Goal: Book appointment/travel/reservation

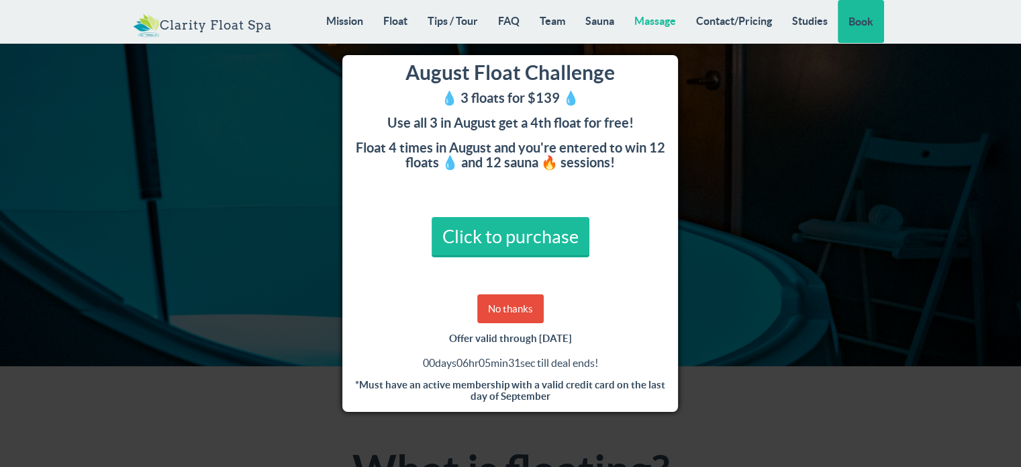
click at [658, 11] on link "Massage" at bounding box center [655, 21] width 62 height 42
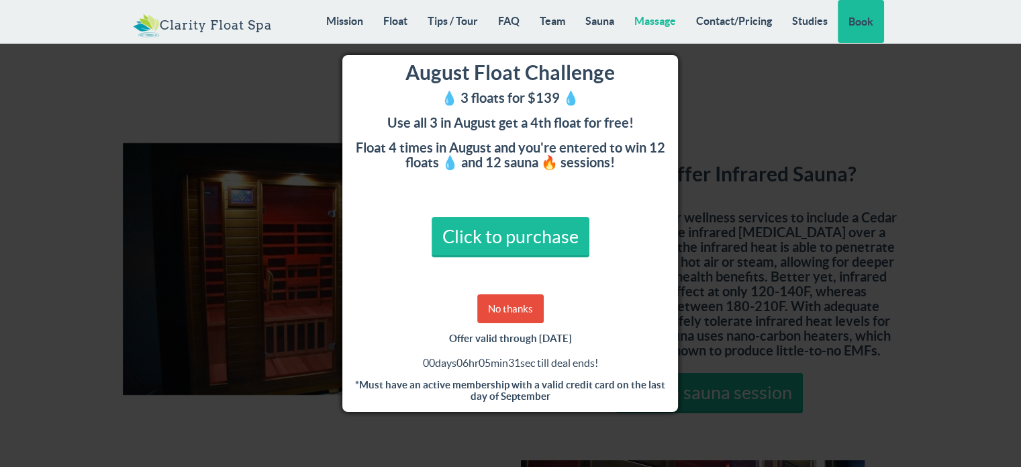
scroll to position [10282, 0]
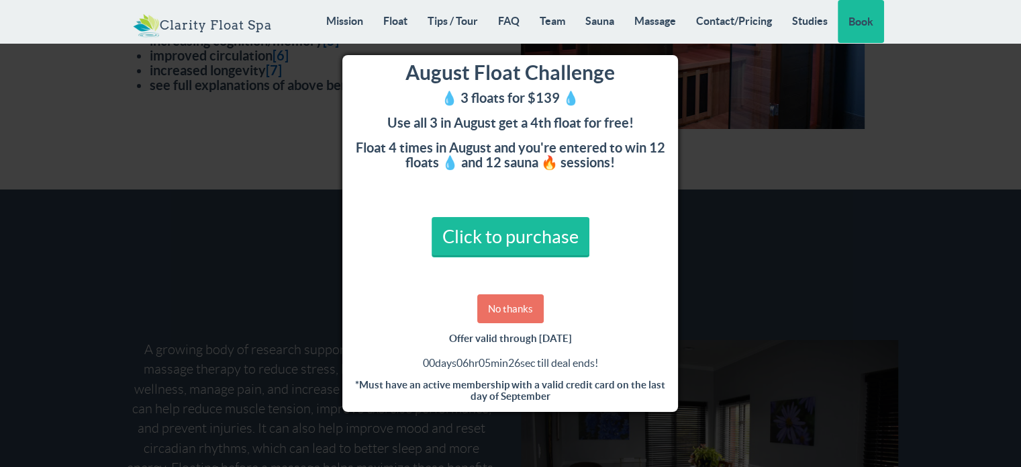
click at [521, 301] on link "No thanks" at bounding box center [510, 308] width 66 height 29
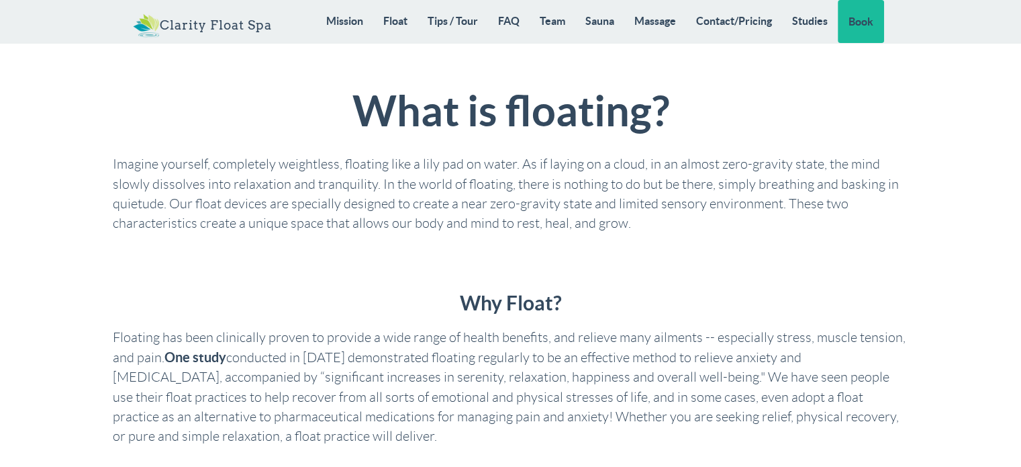
scroll to position [336, 0]
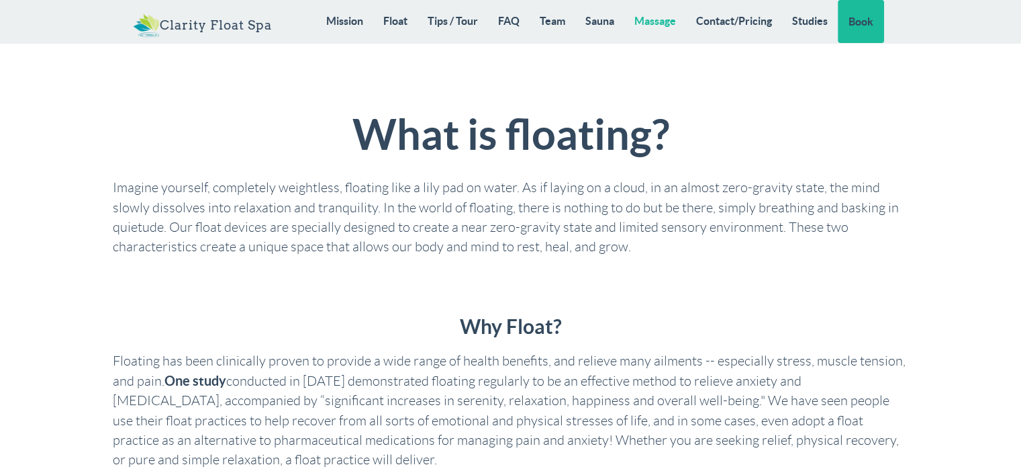
click at [654, 27] on link "Massage" at bounding box center [655, 21] width 62 height 42
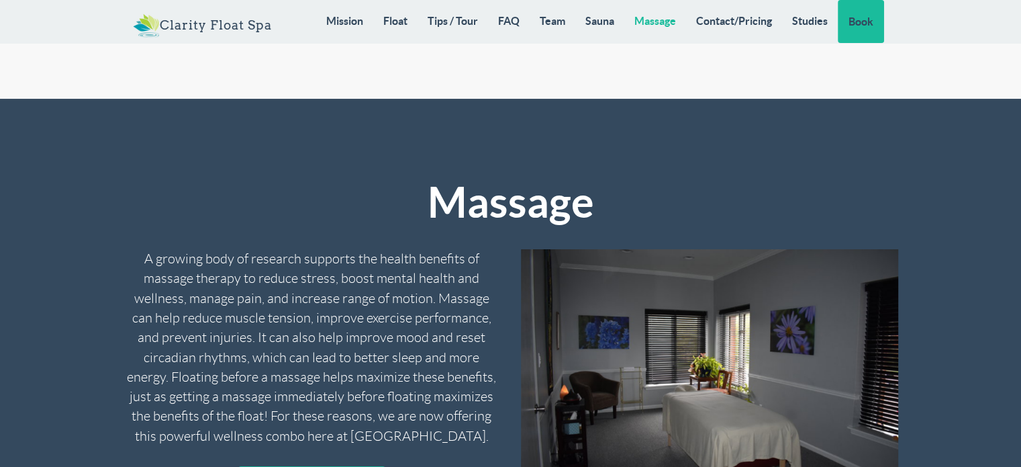
scroll to position [10282, 0]
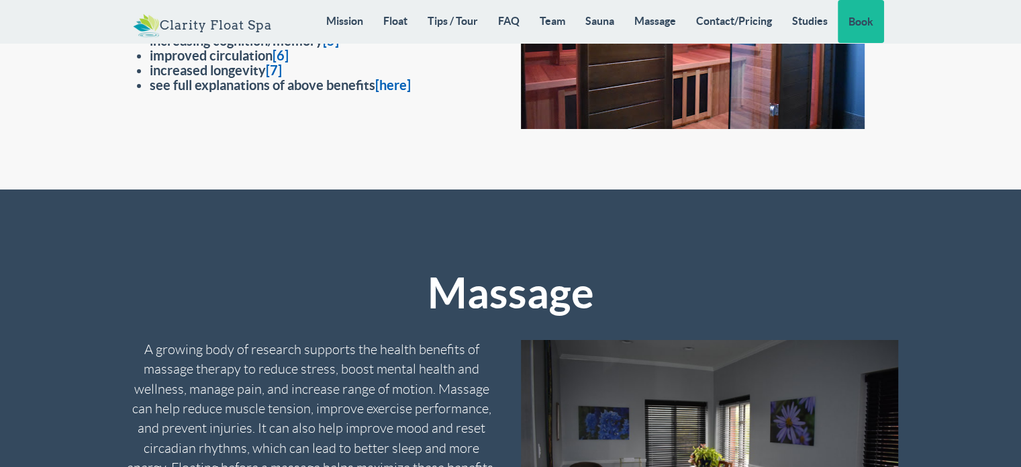
click at [592, 17] on link "Sauna" at bounding box center [599, 21] width 49 height 42
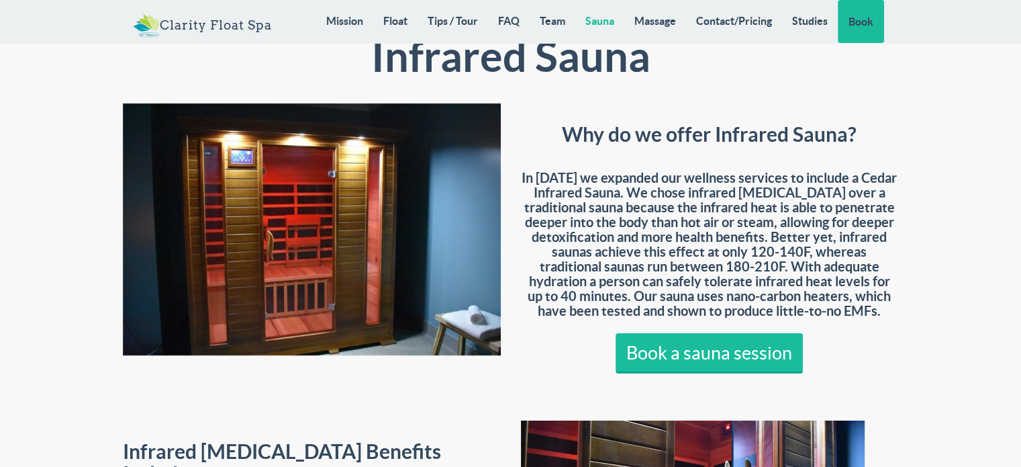
scroll to position [9795, 0]
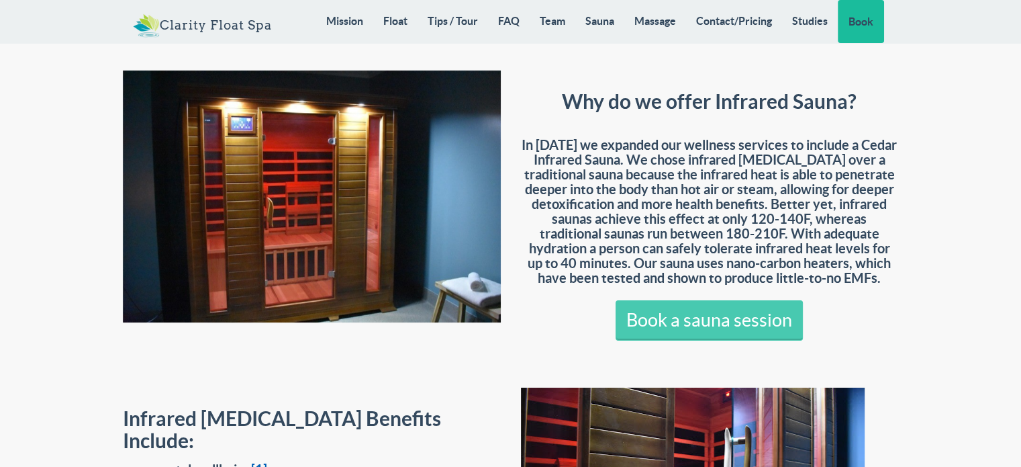
click at [731, 300] on link "Book a sauna session" at bounding box center [709, 320] width 187 height 40
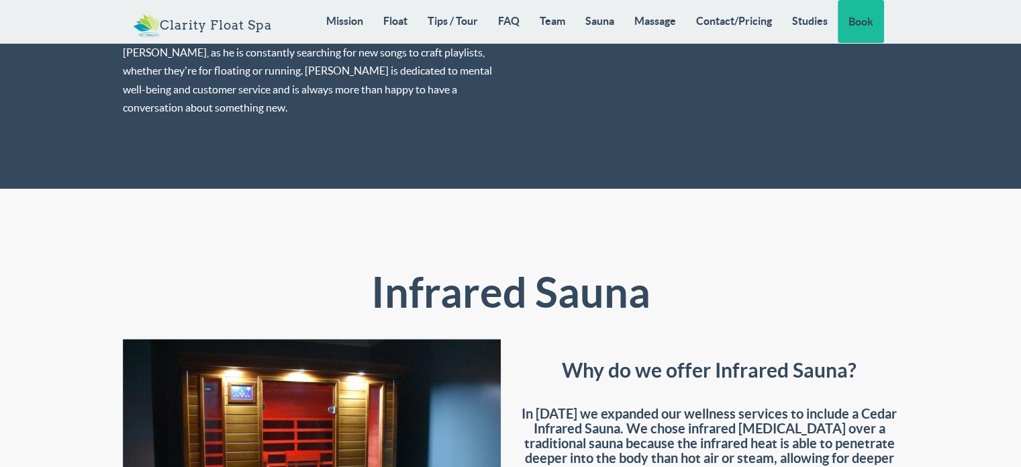
scroll to position [9727, 0]
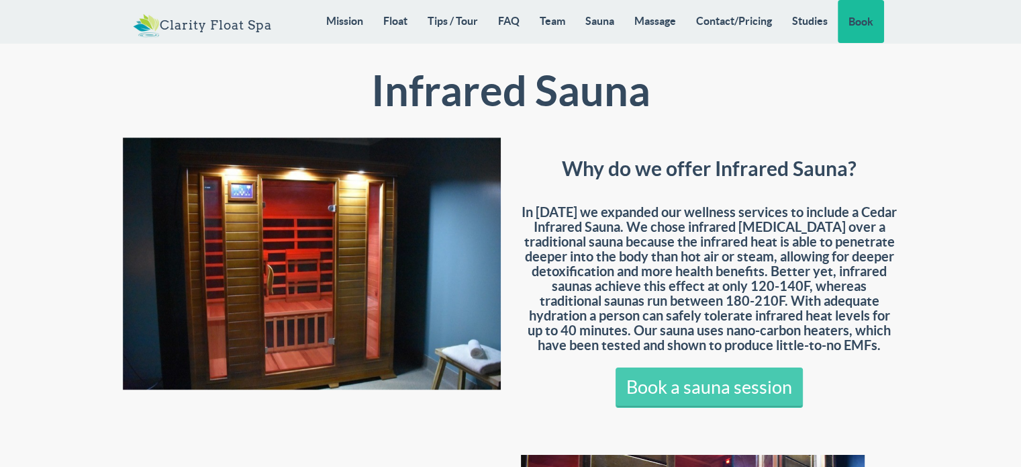
click at [680, 367] on link "Book a sauna session" at bounding box center [709, 387] width 187 height 40
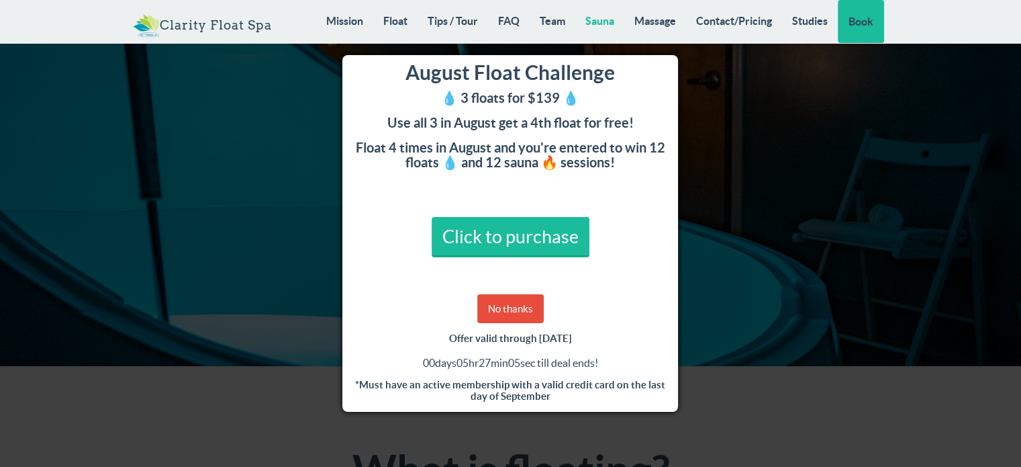
click at [608, 24] on link "Sauna" at bounding box center [599, 21] width 49 height 42
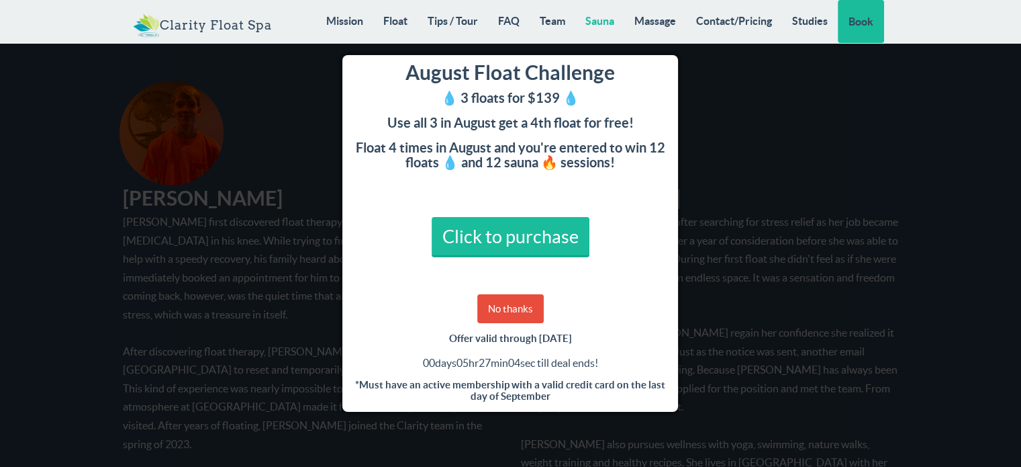
scroll to position [9526, 0]
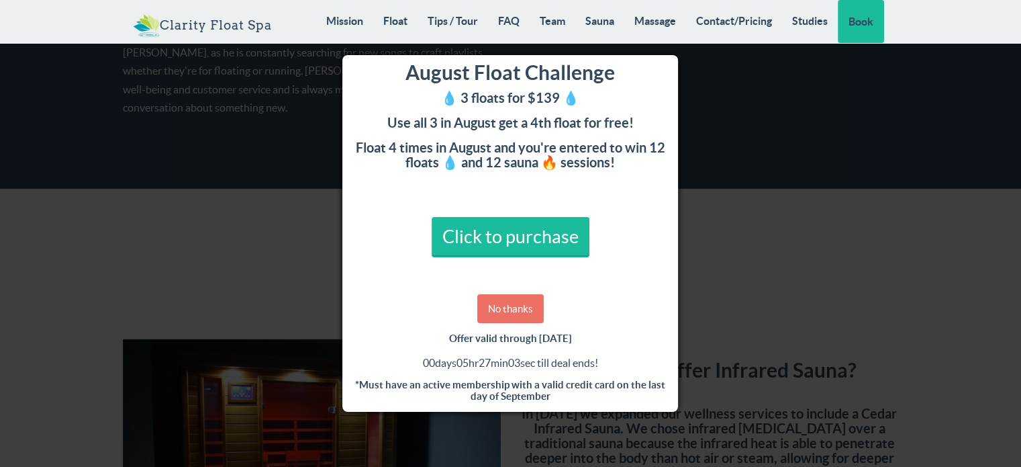
click at [503, 308] on link "No thanks" at bounding box center [510, 308] width 66 height 29
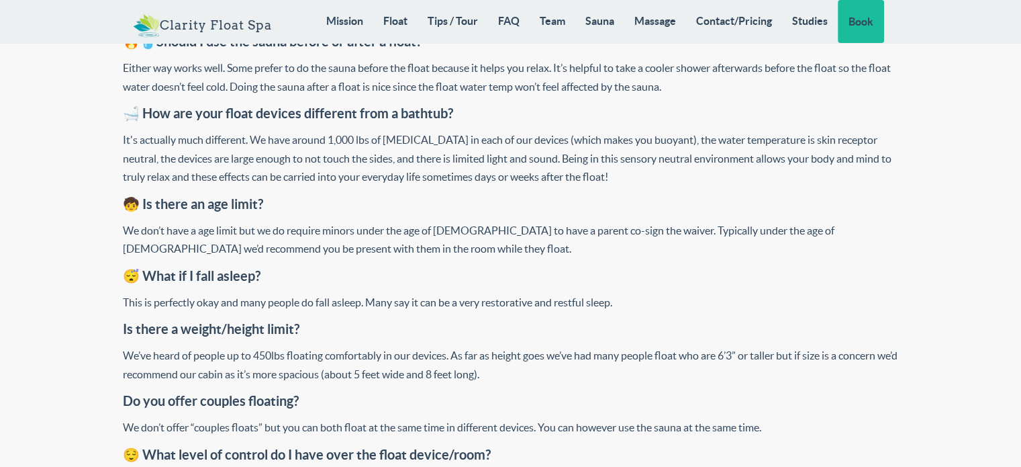
scroll to position [5573, 0]
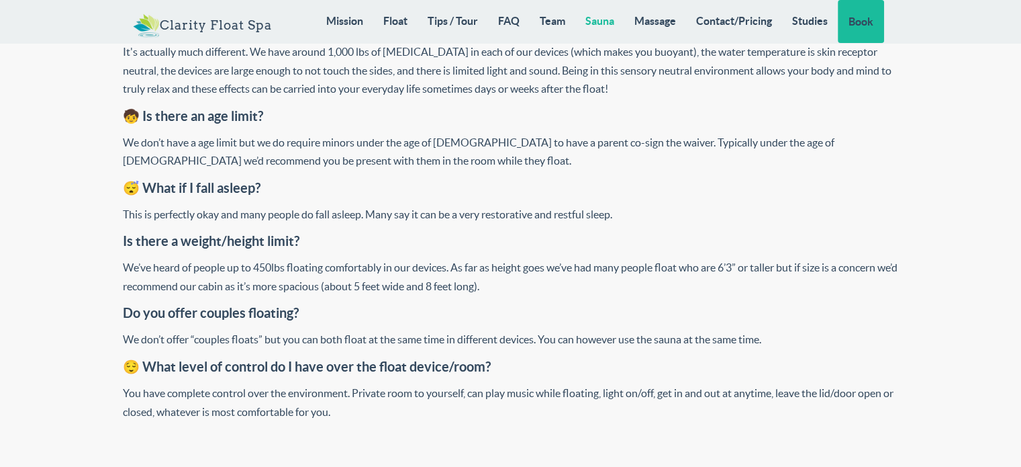
click at [604, 22] on link "Sauna" at bounding box center [599, 21] width 49 height 42
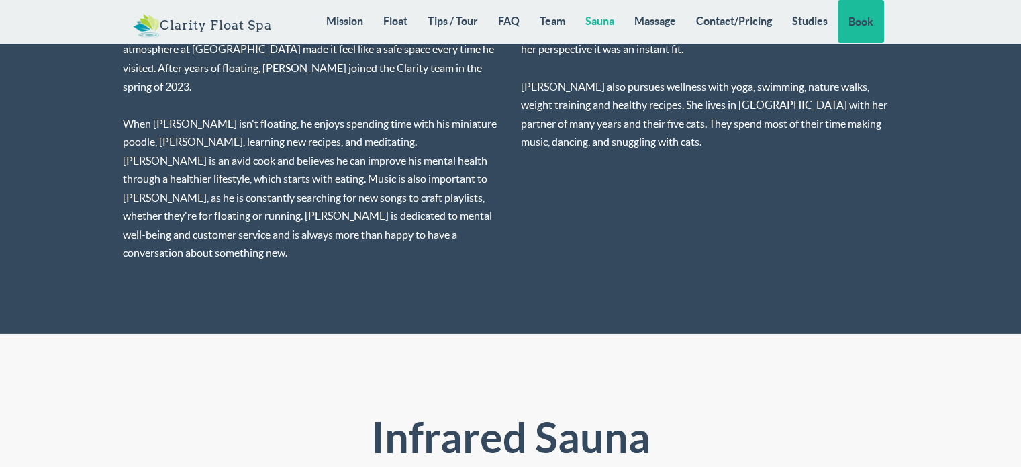
scroll to position [9526, 0]
